Goal: Task Accomplishment & Management: Complete application form

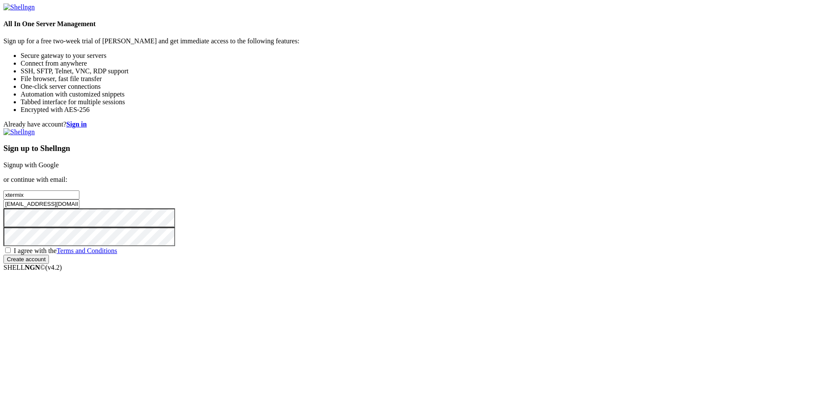
click at [79, 208] on input "[EMAIL_ADDRESS][DOMAIN_NAME]" at bounding box center [41, 203] width 76 height 9
type input "[EMAIL_ADDRESS][DOMAIN_NAME]"
click at [117, 254] on span "I agree with the Terms and Conditions" at bounding box center [65, 250] width 103 height 7
click at [11, 253] on input "I agree with the Terms and Conditions" at bounding box center [8, 250] width 6 height 6
checkbox input "true"
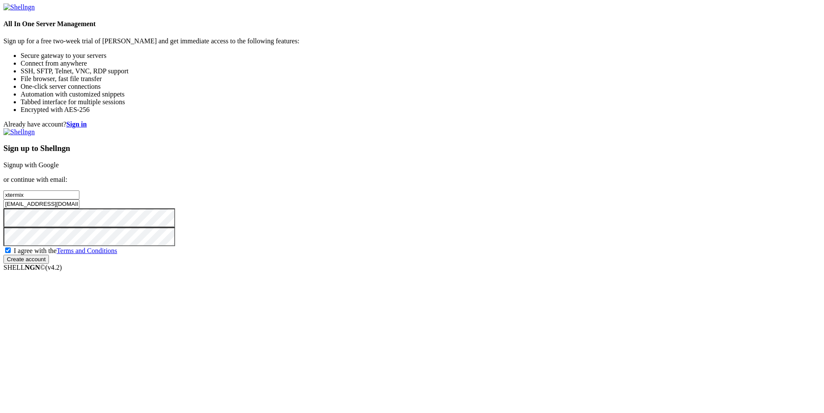
drag, startPoint x: 489, startPoint y: 296, endPoint x: 498, endPoint y: 309, distance: 15.5
click at [490, 264] on div "Sign up to Shellngn Signup with Google or continue with email: xtermix [EMAIL_A…" at bounding box center [411, 196] width 817 height 136
click at [49, 264] on input "Create account" at bounding box center [25, 259] width 45 height 9
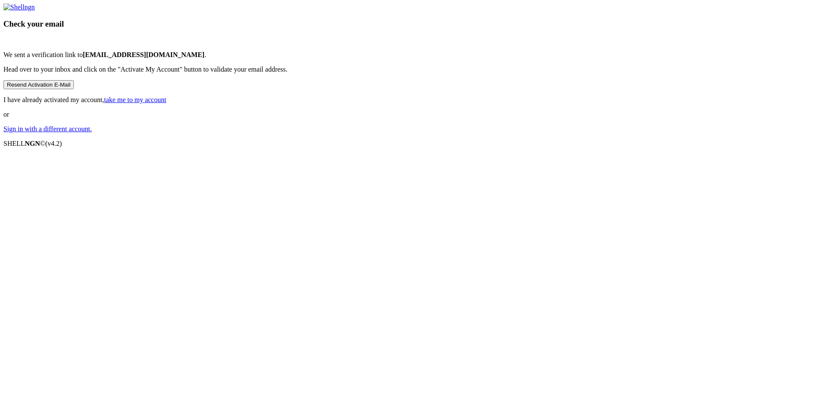
click at [166, 103] on link "take me to my account" at bounding box center [135, 99] width 62 height 7
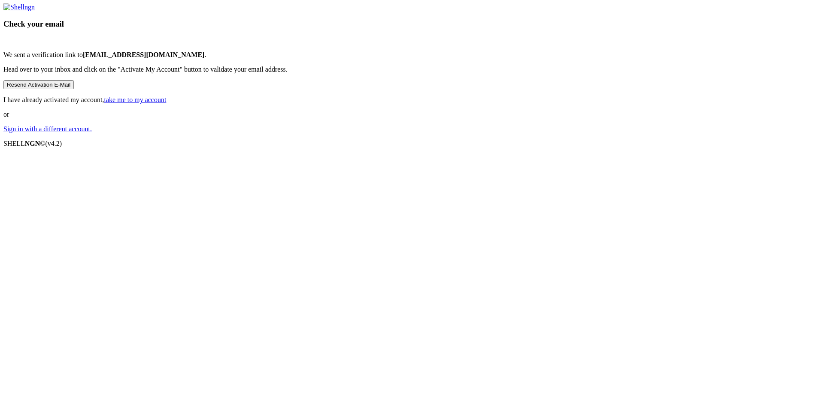
click at [166, 103] on link "take me to my account" at bounding box center [135, 99] width 62 height 7
drag, startPoint x: 442, startPoint y: 200, endPoint x: 534, endPoint y: 196, distance: 91.9
click at [525, 133] on div "Check your email We sent a verification link to [EMAIL_ADDRESS][DOMAIN_NAME] . …" at bounding box center [411, 68] width 817 height 130
